Goal: Find specific page/section

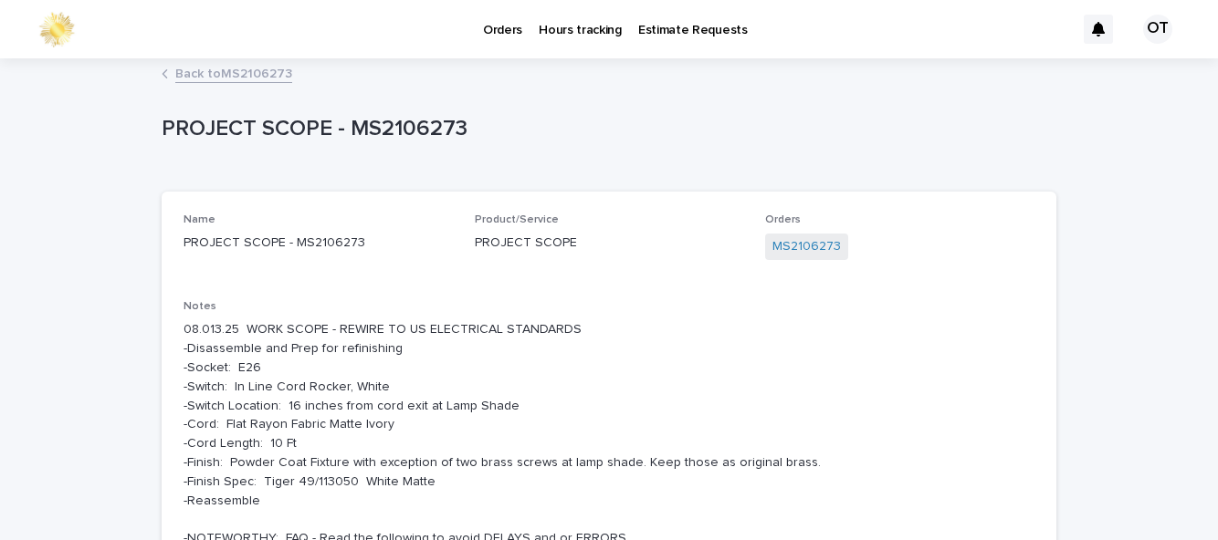
click at [268, 79] on link "Back to MS2106273" at bounding box center [233, 72] width 117 height 21
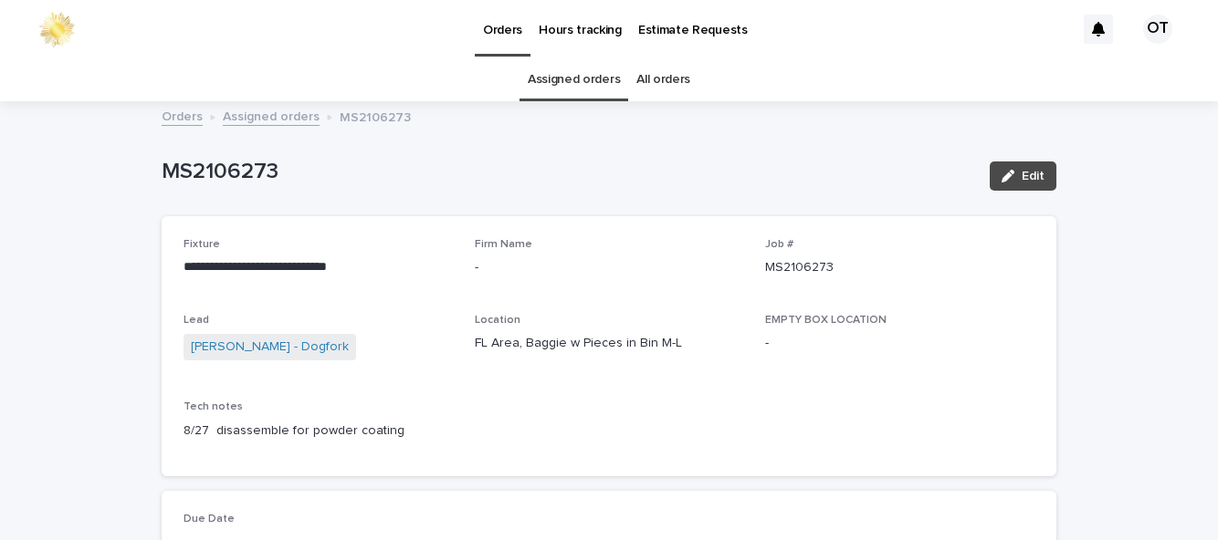
click at [563, 84] on link "Assigned orders" at bounding box center [574, 79] width 92 height 43
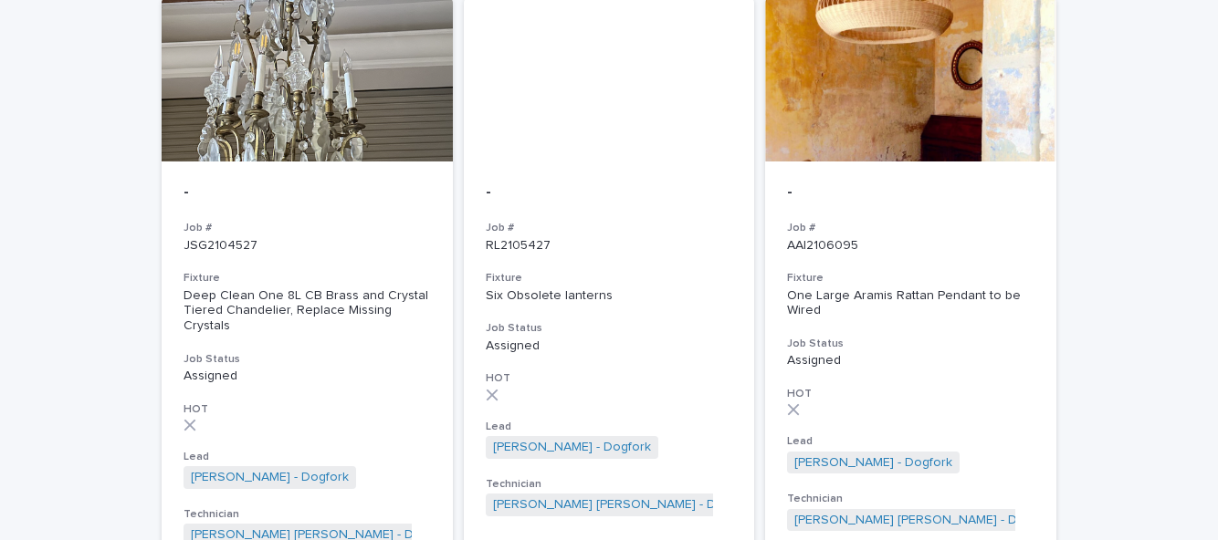
scroll to position [236, 0]
click at [632, 305] on div "- Job # RL2105427 Fixture Six Obsolete lanterns Job Status Assigned HOT Lead [P…" at bounding box center [609, 350] width 291 height 377
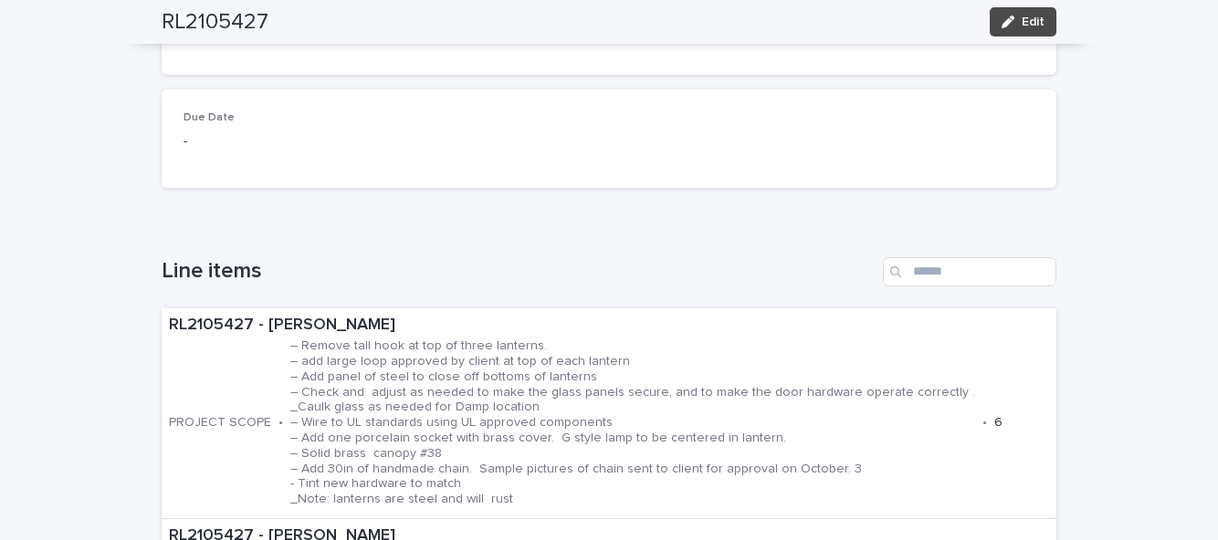
scroll to position [400, 0]
